Goal: Task Accomplishment & Management: Use online tool/utility

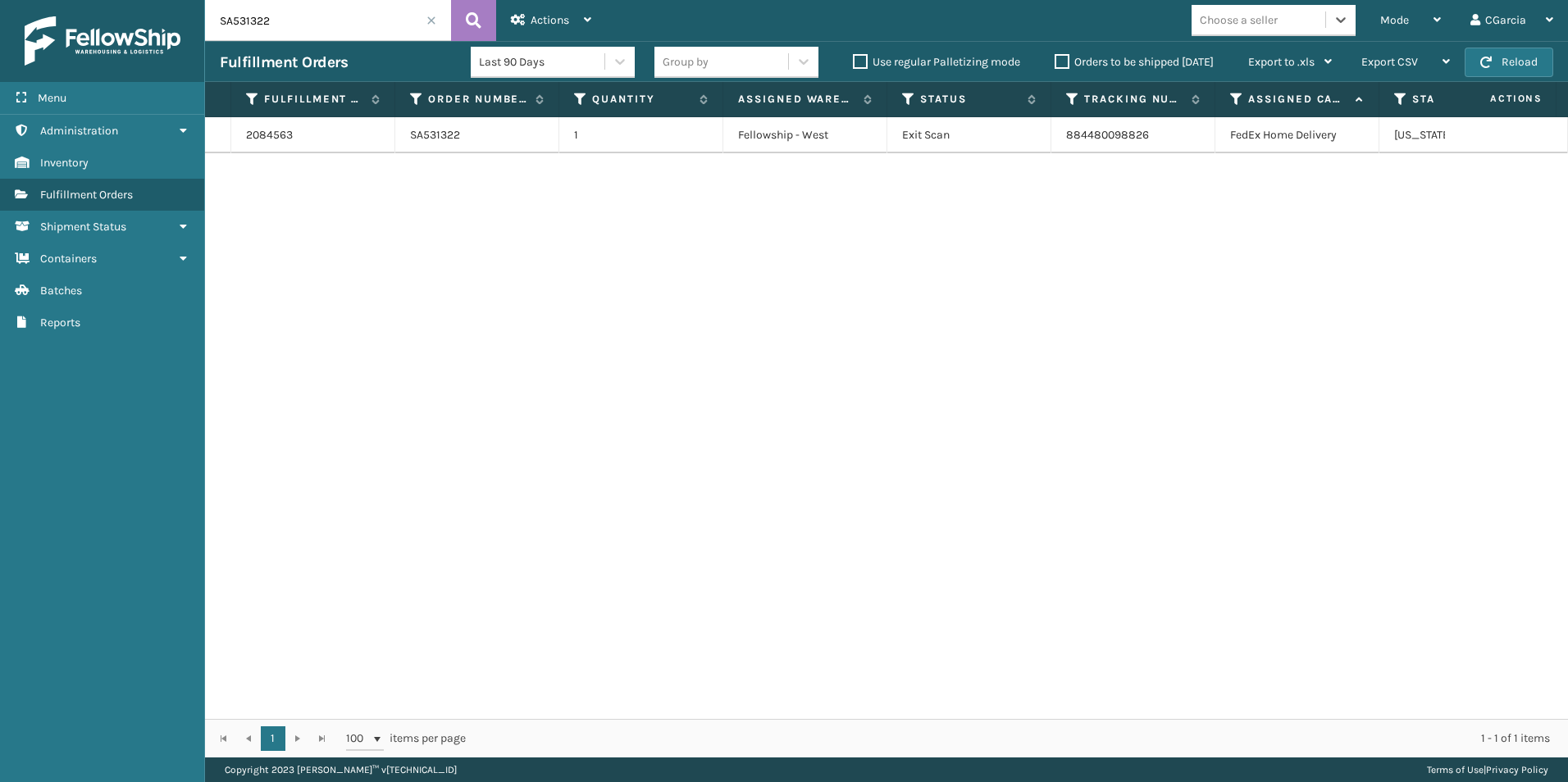
click at [430, 27] on input "SA531322" at bounding box center [328, 20] width 246 height 41
click at [431, 23] on span at bounding box center [431, 20] width 10 height 10
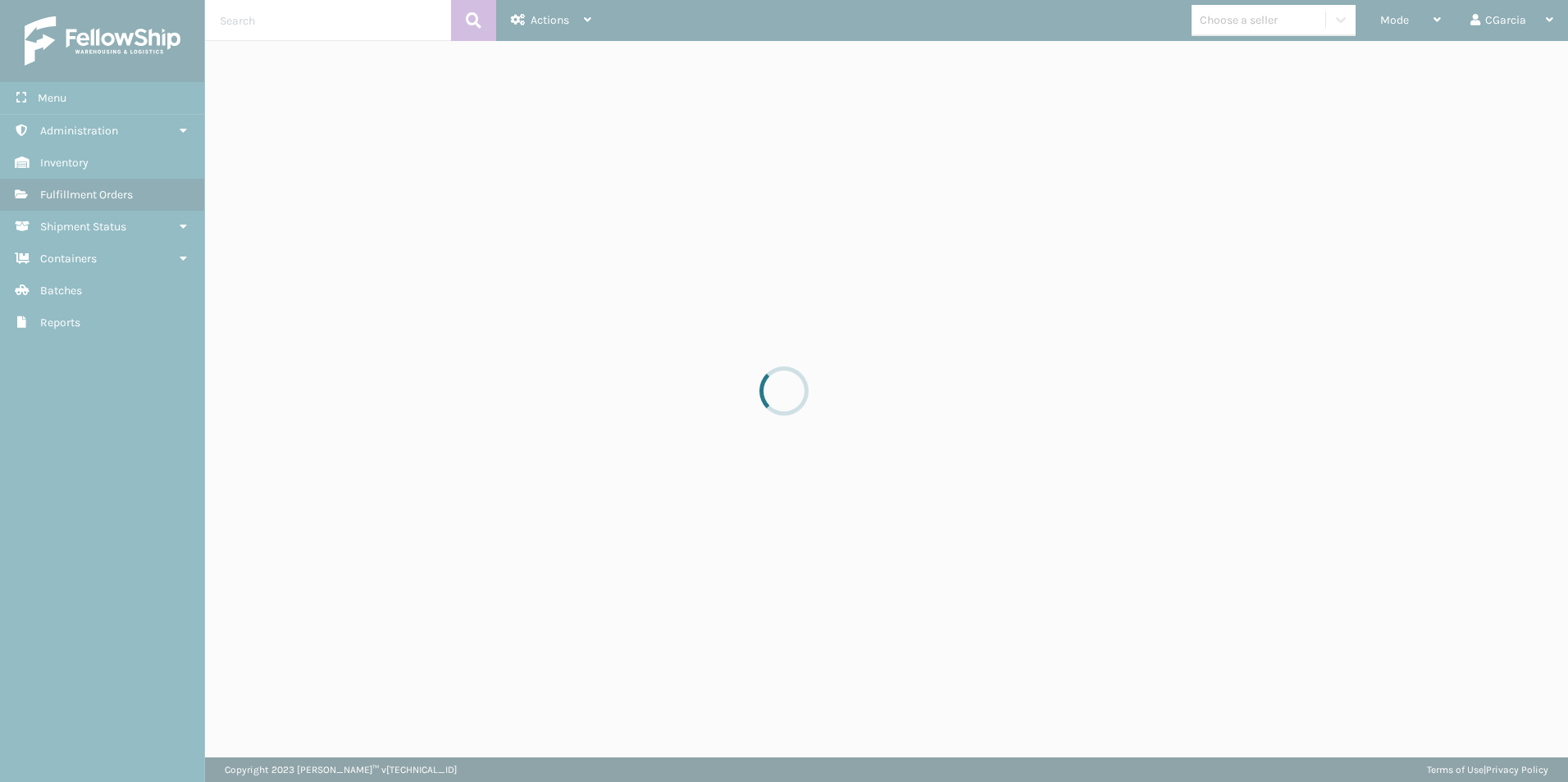
click at [1297, 21] on div at bounding box center [784, 391] width 1568 height 782
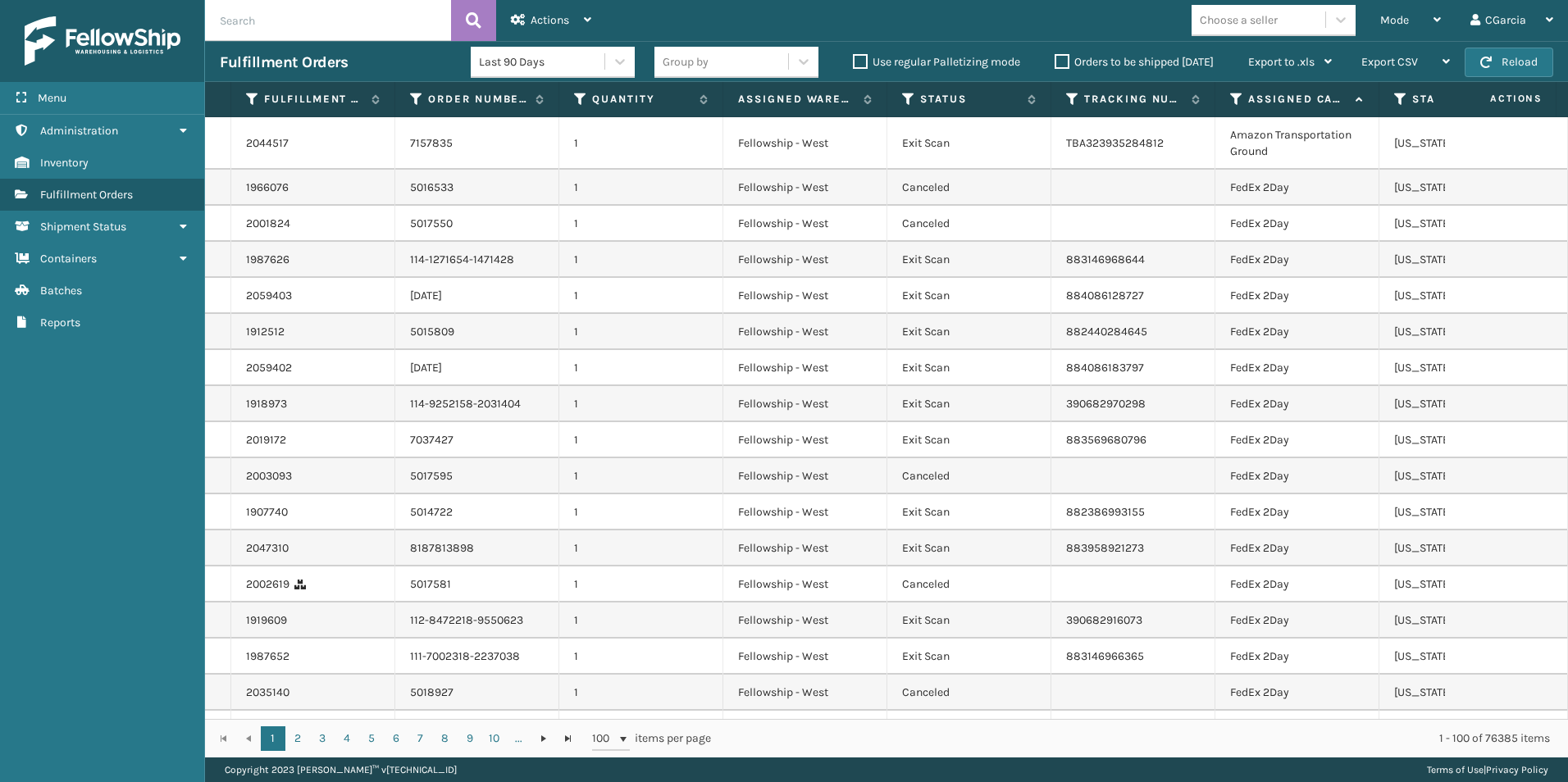
click at [1267, 18] on div "Choose a seller" at bounding box center [1239, 20] width 78 height 17
type input "EMSON"
click at [1242, 68] on div "Emson" at bounding box center [1273, 61] width 164 height 30
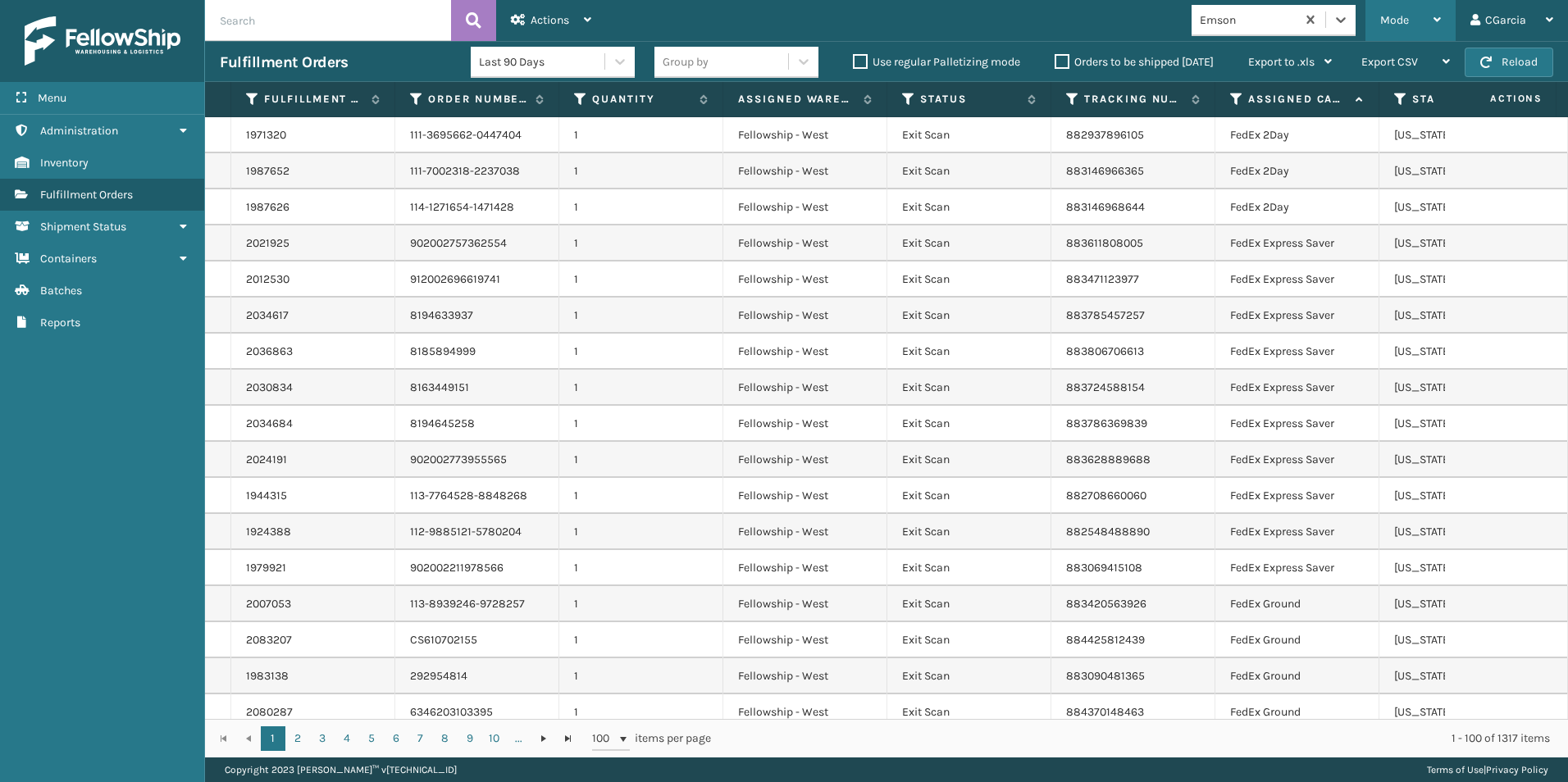
click at [1398, 11] on div "Mode" at bounding box center [1411, 20] width 60 height 41
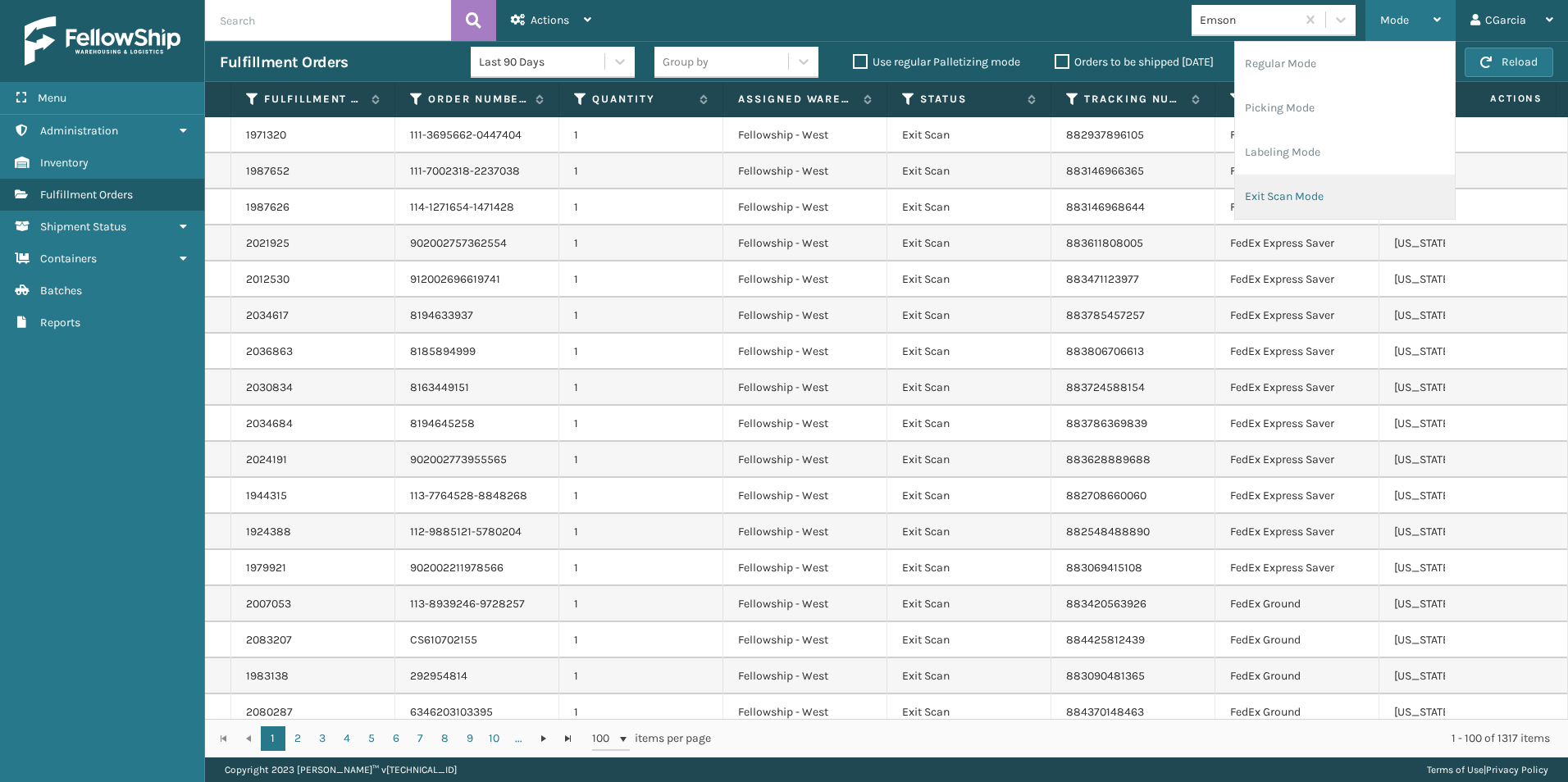
click at [1311, 196] on li "Exit Scan Mode" at bounding box center [1345, 197] width 220 height 44
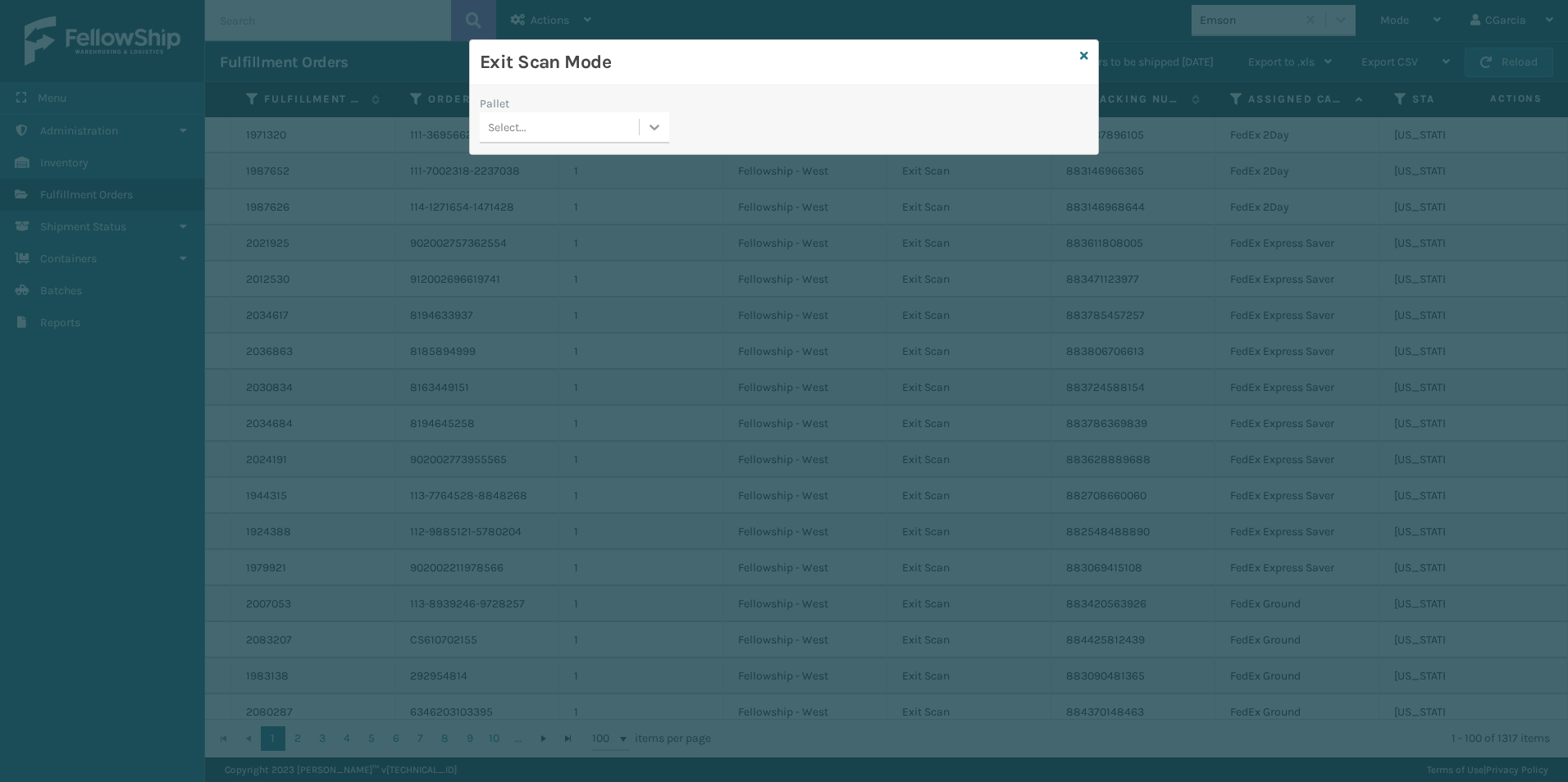
click at [653, 127] on icon at bounding box center [654, 127] width 16 height 16
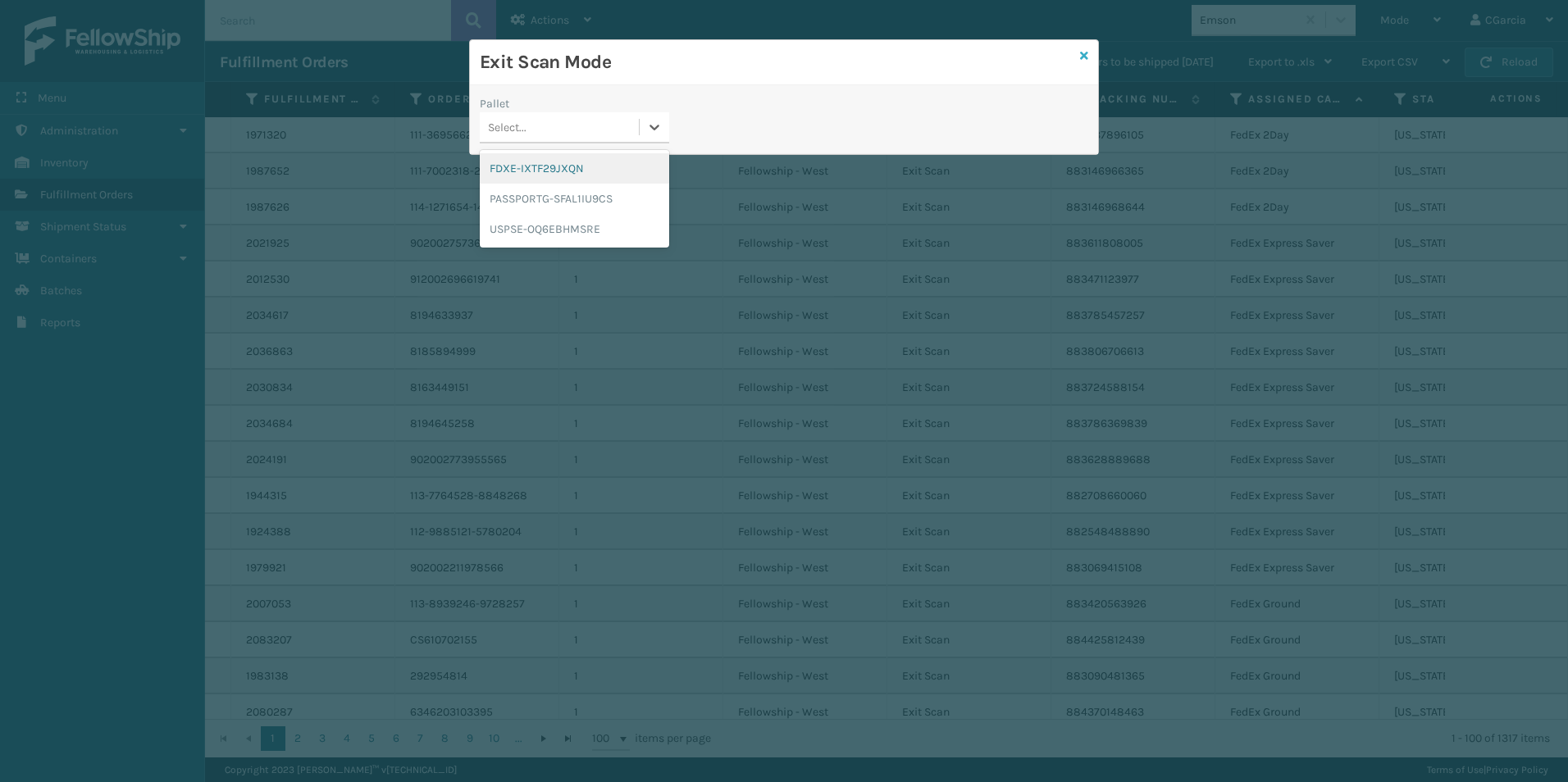
click at [1081, 52] on icon at bounding box center [1084, 55] width 8 height 12
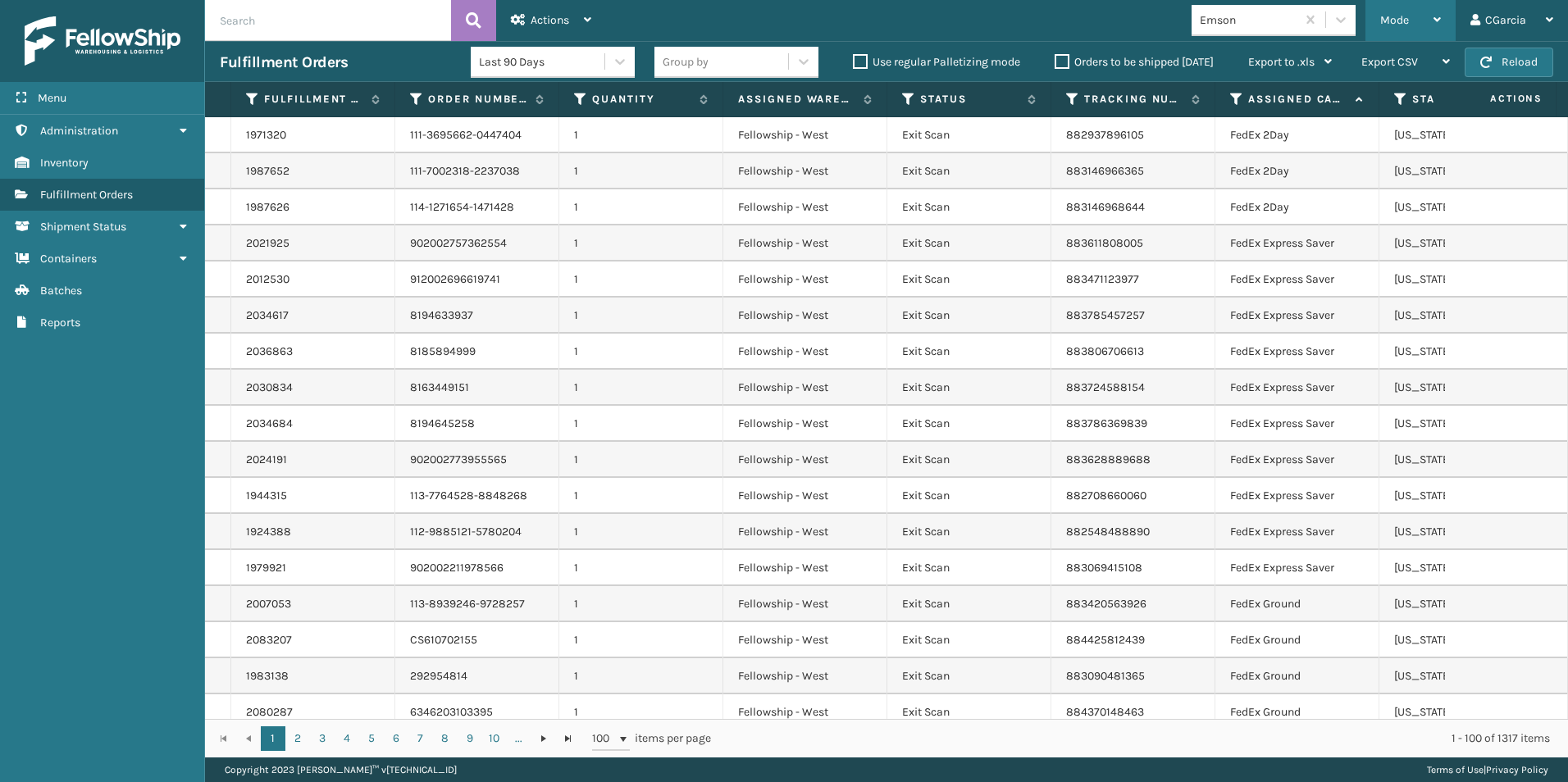
click at [1403, 16] on span "Mode" at bounding box center [1395, 20] width 28 height 14
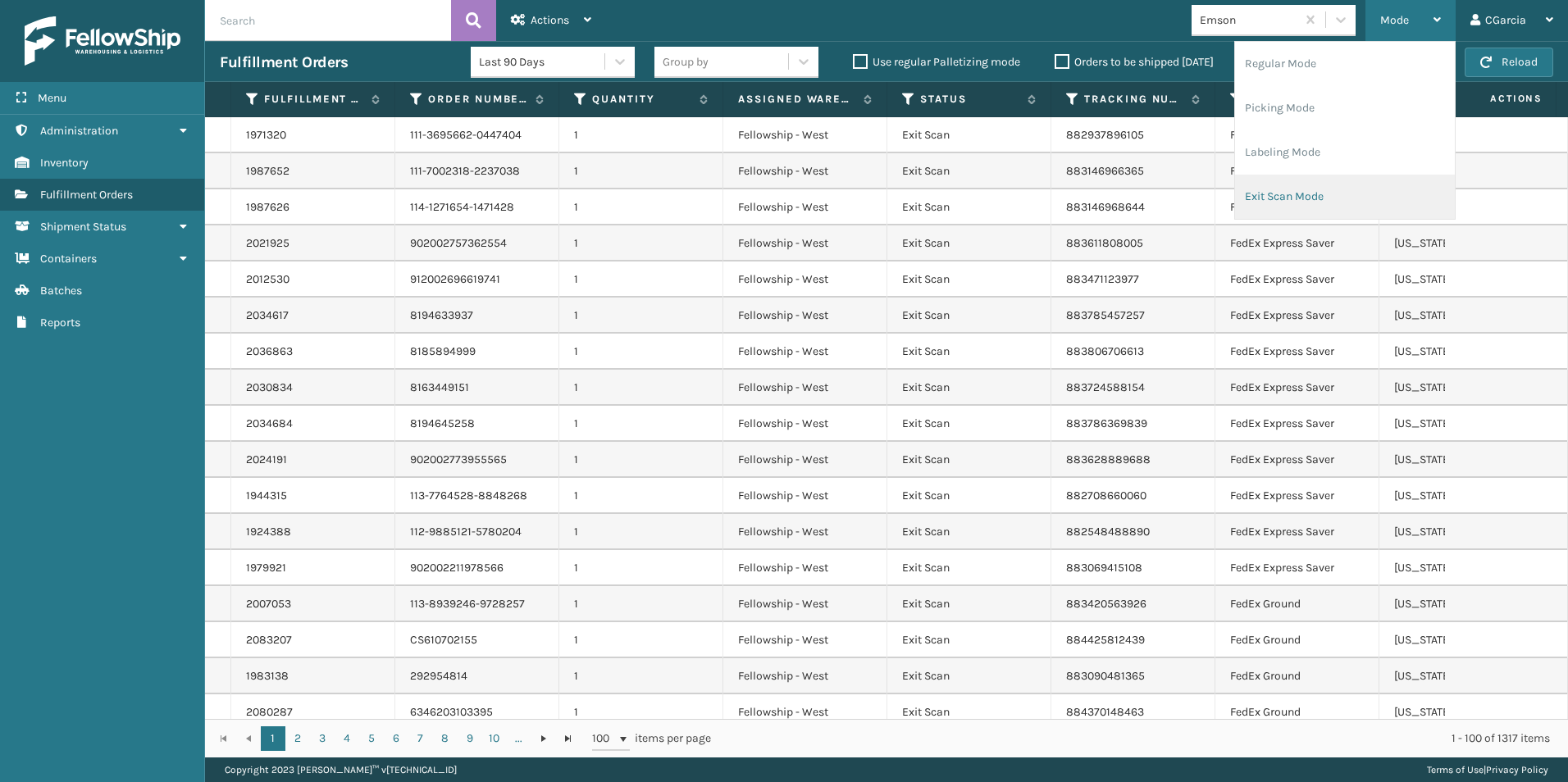
click at [1292, 201] on li "Exit Scan Mode" at bounding box center [1345, 197] width 220 height 44
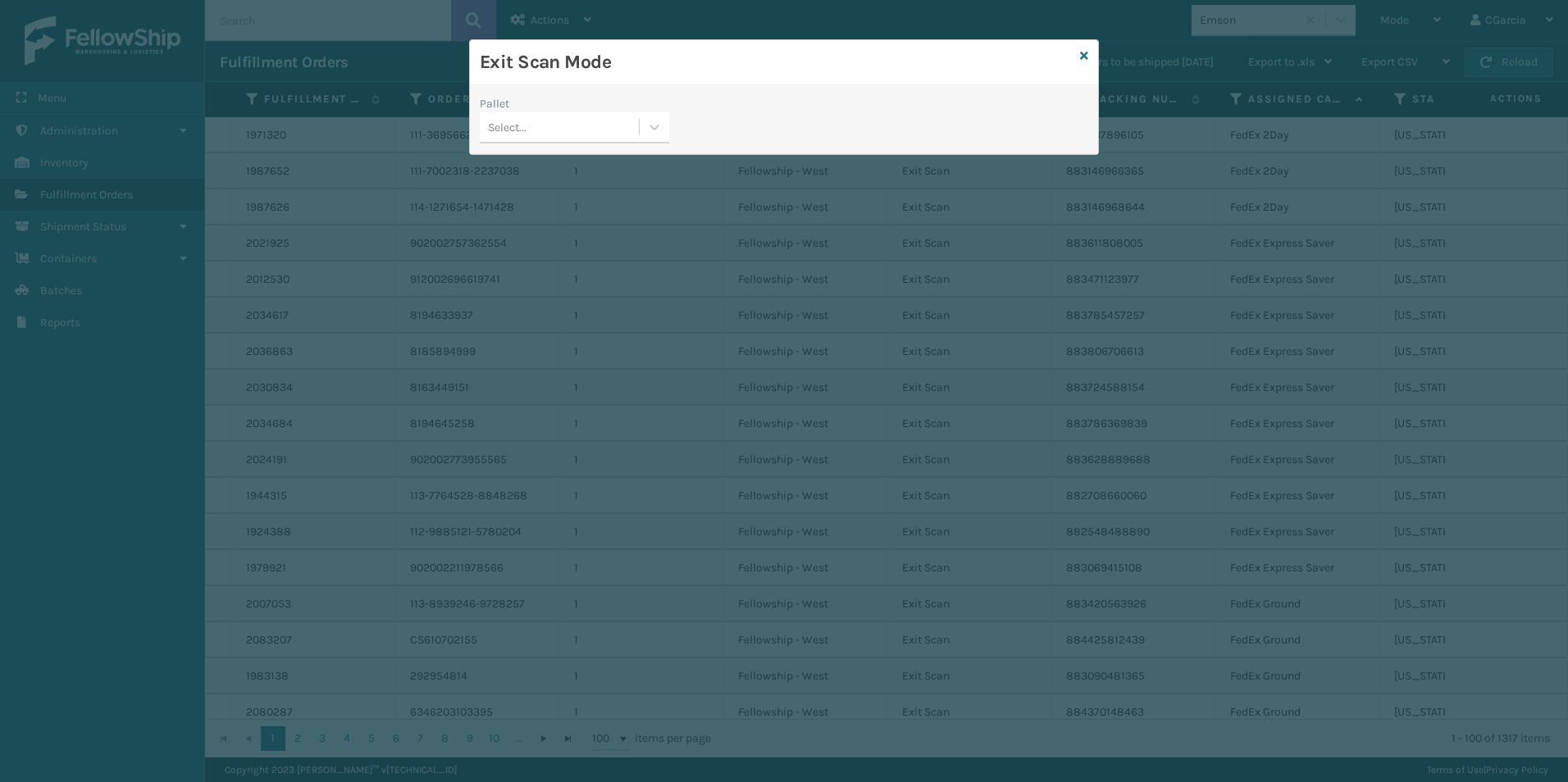
click at [1091, 59] on div "Exit Scan Mode" at bounding box center [784, 62] width 629 height 45
click at [793, 99] on div "Pallet Select..." at bounding box center [784, 124] width 629 height 59
click at [673, 102] on div "Pallet Select..." at bounding box center [574, 124] width 210 height 59
click at [662, 125] on icon at bounding box center [654, 127] width 16 height 16
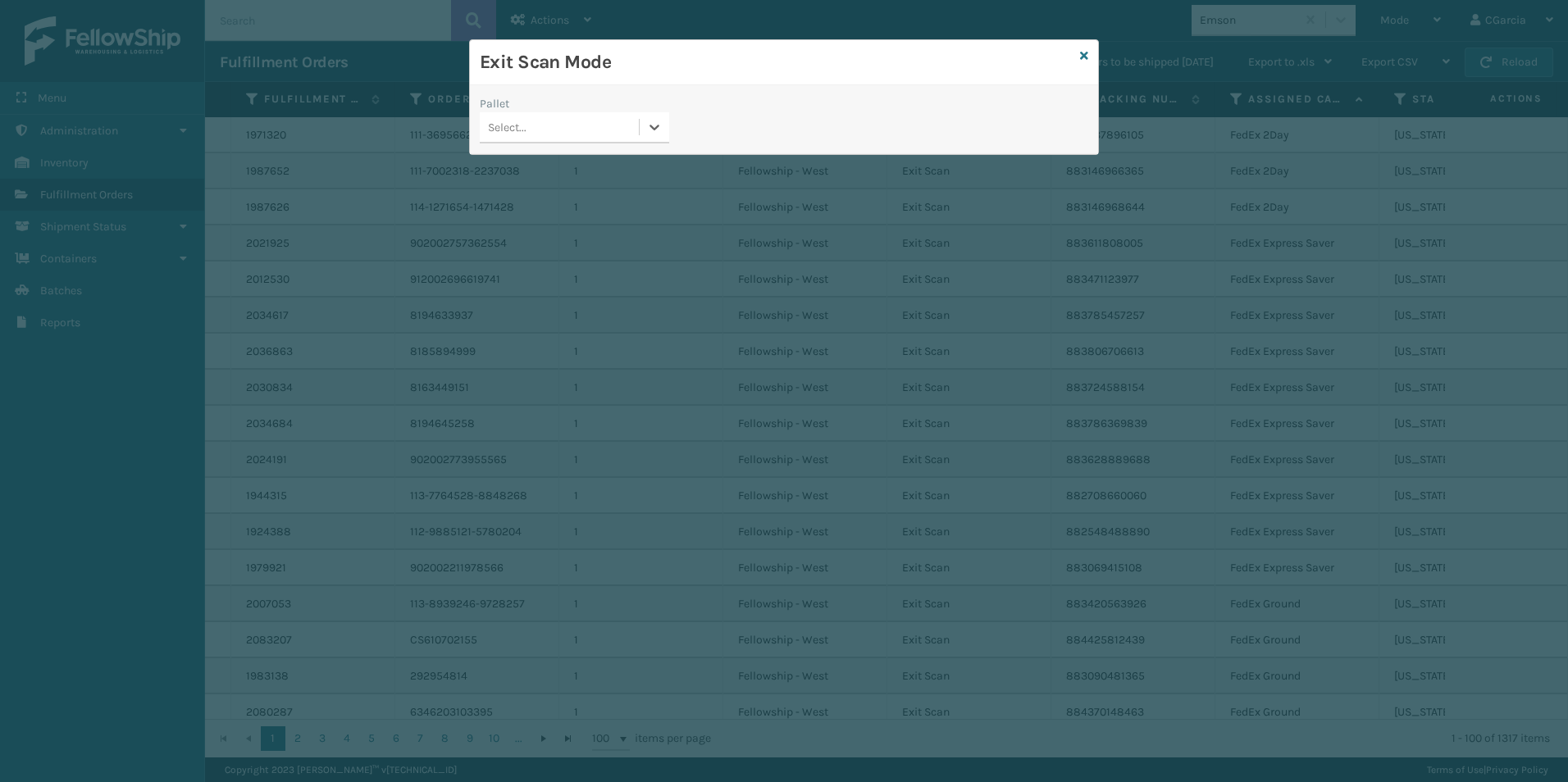
click at [1084, 55] on icon at bounding box center [1084, 55] width 8 height 12
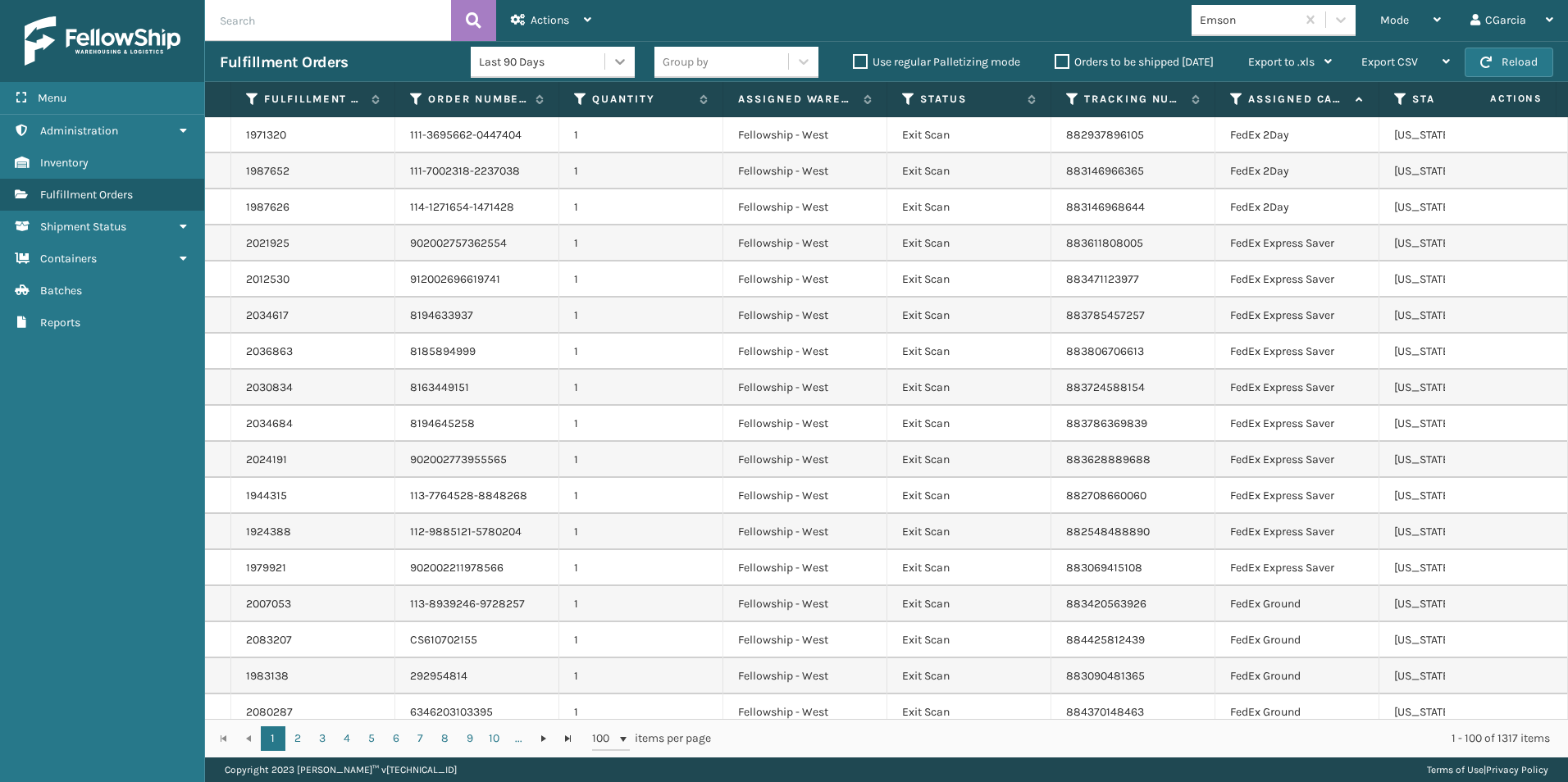
click at [620, 63] on icon at bounding box center [620, 61] width 16 height 16
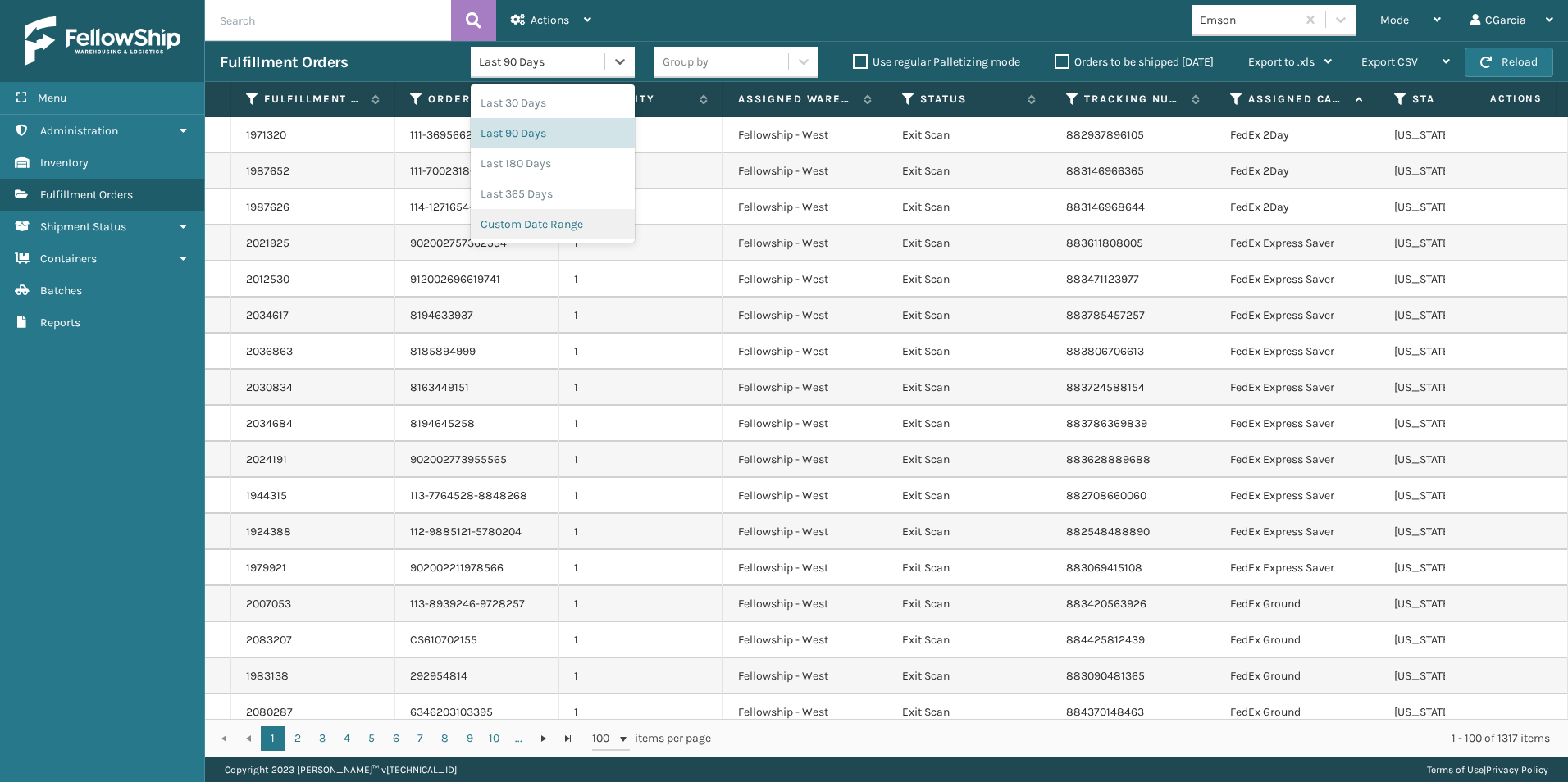
click at [532, 220] on div "Custom Date Range" at bounding box center [552, 225] width 164 height 30
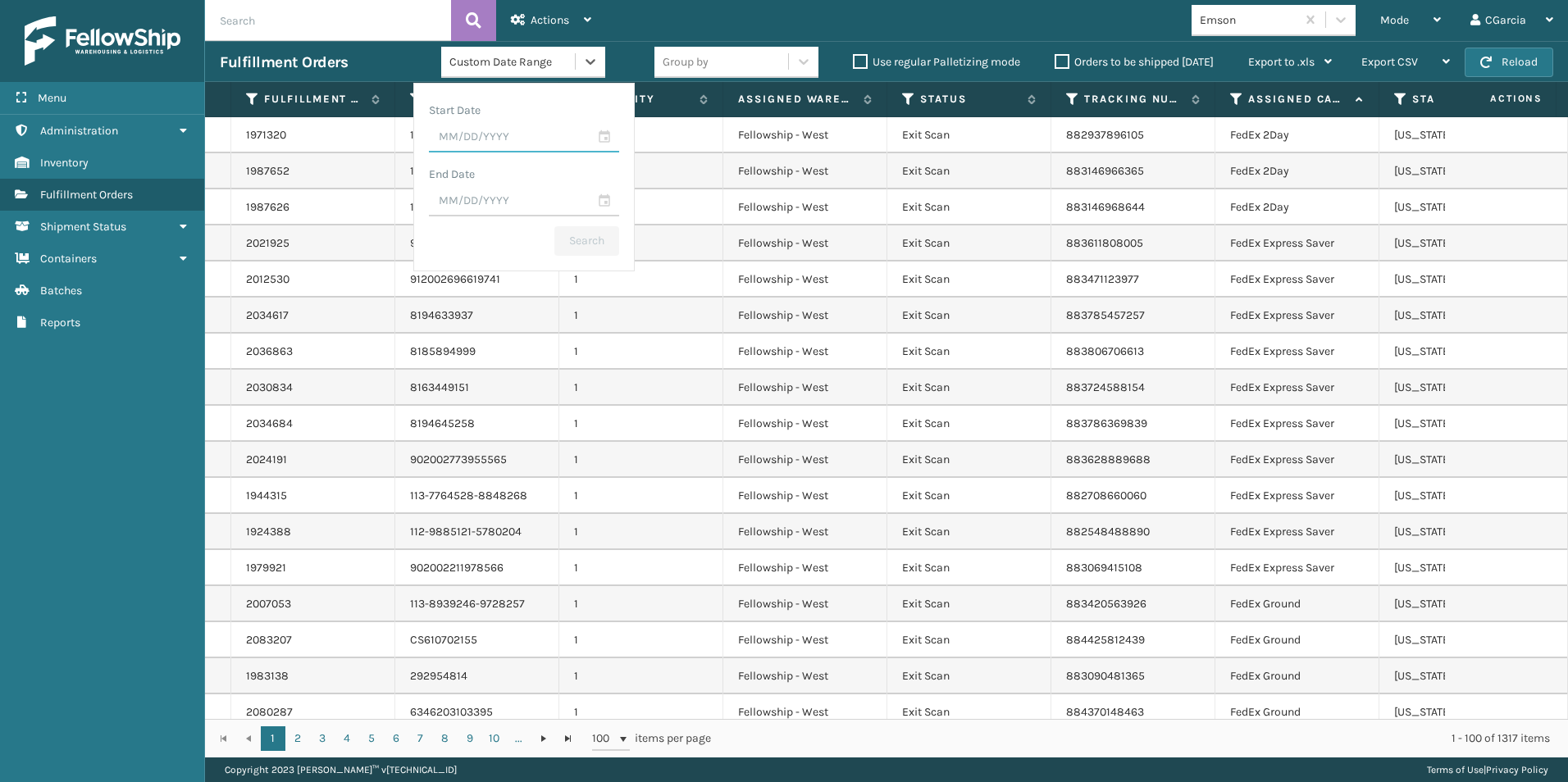
click at [605, 140] on input "text" at bounding box center [524, 138] width 190 height 29
click at [424, 230] on div at bounding box center [427, 241] width 26 height 25
click at [579, 169] on span "Previous Month" at bounding box center [582, 167] width 16 height 16
click at [597, 171] on span "Next Month" at bounding box center [602, 167] width 16 height 16
click at [422, 296] on div "14" at bounding box center [427, 296] width 26 height 25
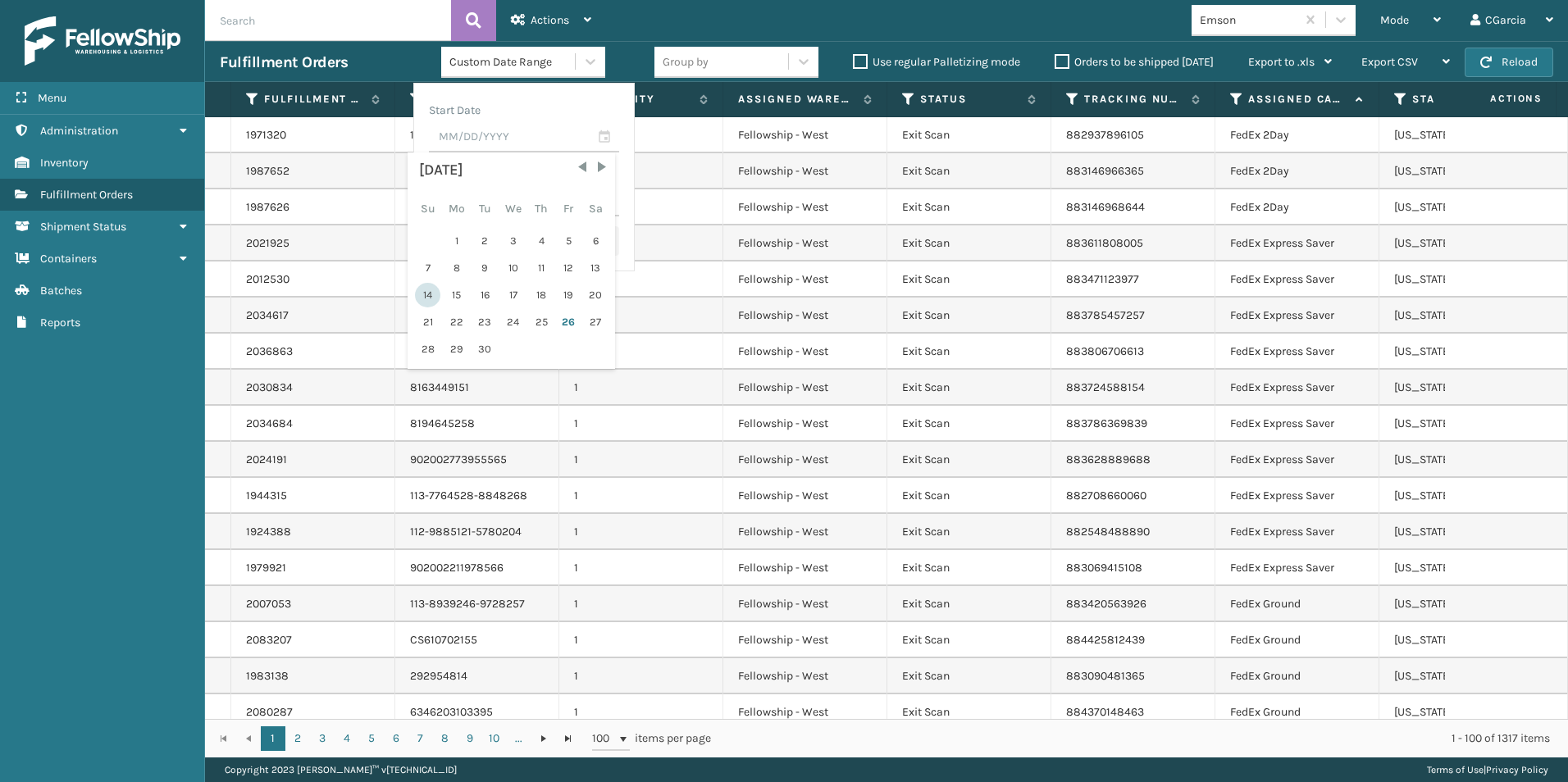
type input "[DATE]"
click at [539, 205] on input "text" at bounding box center [524, 201] width 190 height 29
click at [565, 390] on div "26" at bounding box center [568, 386] width 25 height 25
type input "[DATE]"
click at [587, 249] on button "Search" at bounding box center [586, 241] width 65 height 29
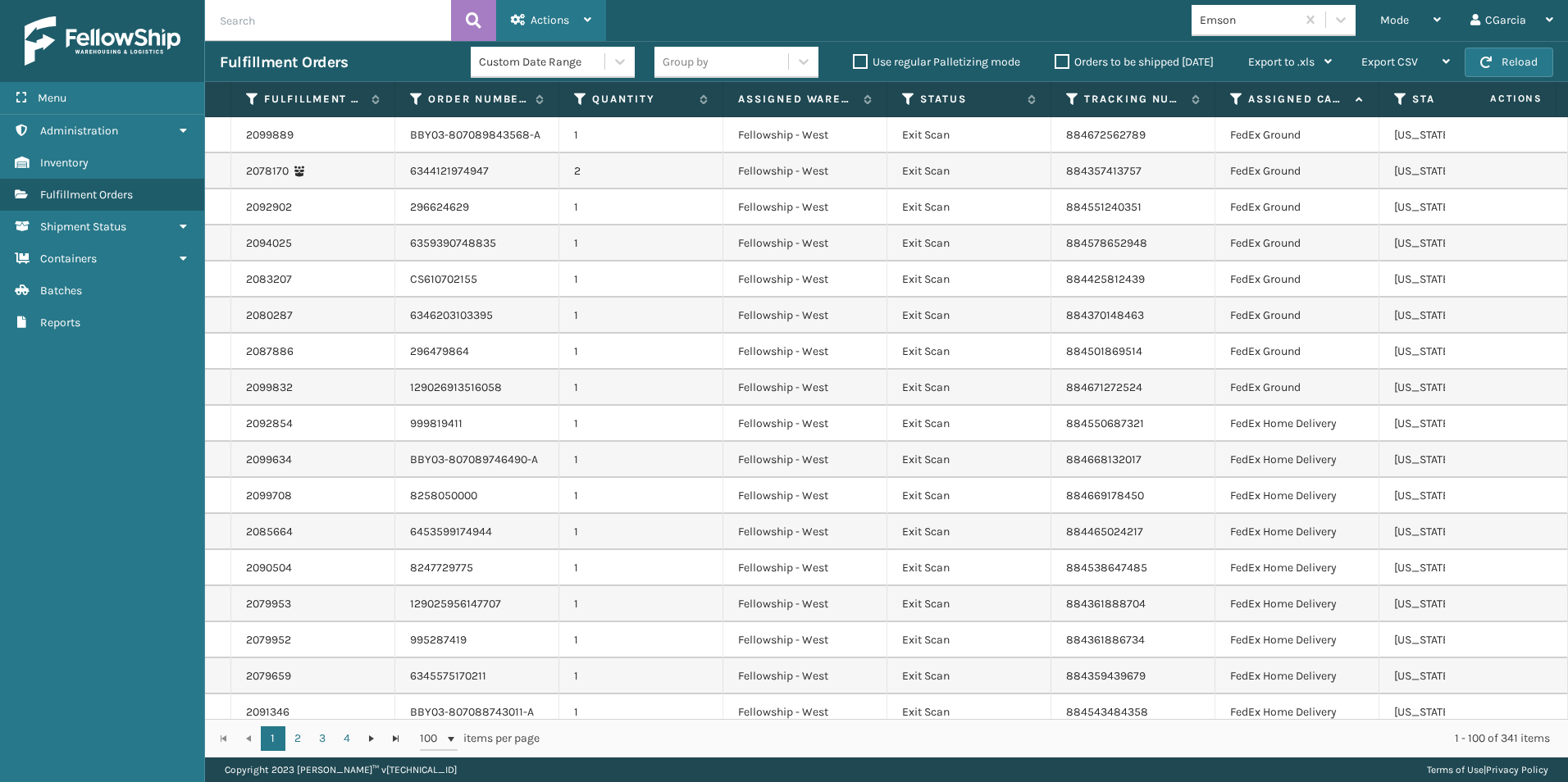
click at [602, 23] on div "Actions Settings Remove All Filters Close Out Palletizing Close Out Exit Scan" at bounding box center [551, 20] width 110 height 41
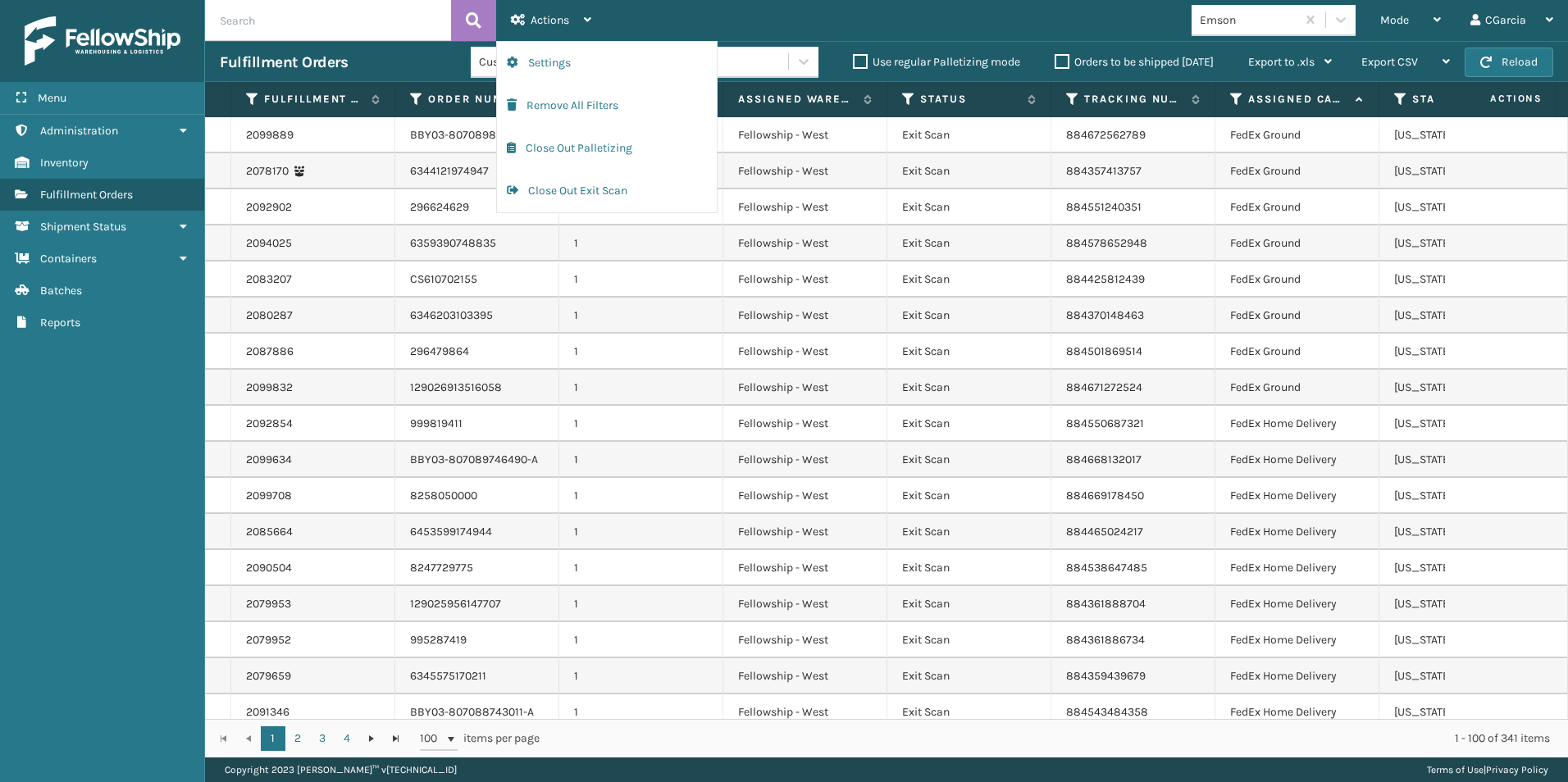
click at [752, 17] on div "Mode Regular Mode Picking Mode Labeling Mode Exit Scan Mode Emson CGarcia Log O…" at bounding box center [1088, 20] width 962 height 41
